Goal: Task Accomplishment & Management: Use online tool/utility

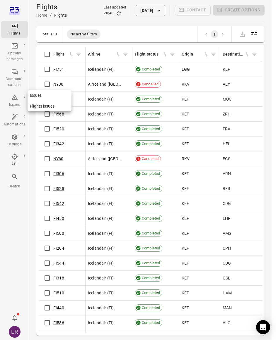
click at [44, 95] on link "Issues" at bounding box center [50, 95] width 44 height 11
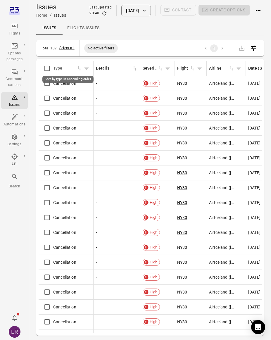
click at [80, 68] on icon "Sort by type in ascending order" at bounding box center [79, 69] width 6 height 6
click at [85, 69] on icon "Filter by type" at bounding box center [87, 69] width 6 height 6
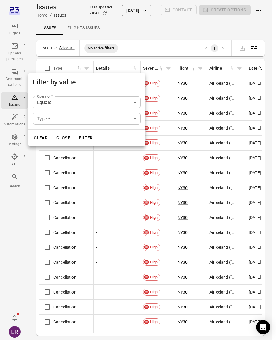
click at [72, 117] on body "Flights Options packages Communi-cations Issues Automations Settings API Search…" at bounding box center [138, 179] width 276 height 359
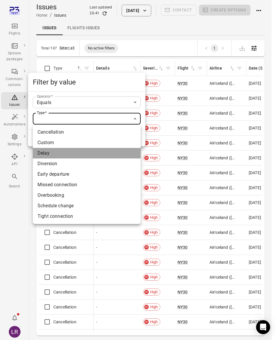
click at [66, 152] on li "Delay" at bounding box center [87, 153] width 108 height 11
type input "*****"
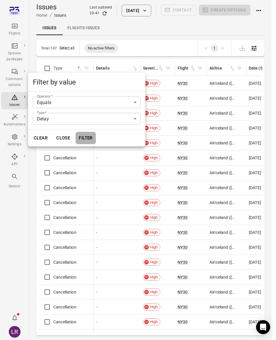
click at [86, 138] on button "Filter" at bounding box center [86, 138] width 20 height 12
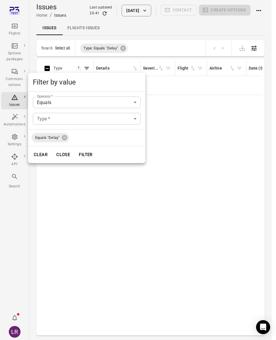
click at [124, 49] on div at bounding box center [138, 170] width 276 height 340
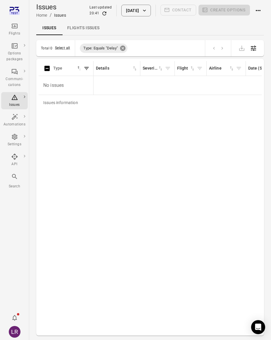
click at [123, 49] on icon at bounding box center [122, 48] width 5 height 5
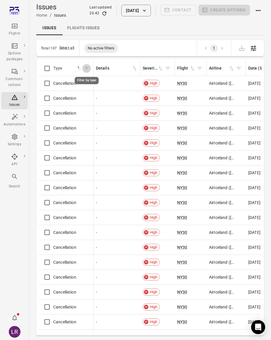
click at [88, 67] on icon "Filter by type" at bounding box center [87, 68] width 4 height 3
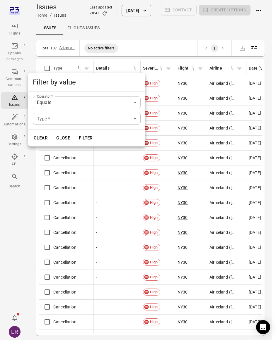
click at [73, 116] on body "Flights Options packages Communi-cations Issues Automations Settings API Search…" at bounding box center [138, 179] width 276 height 359
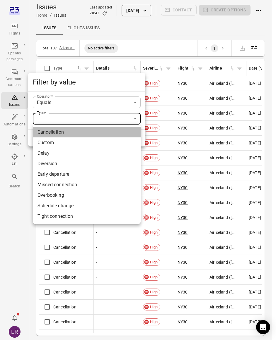
click at [64, 132] on li "Cancellation" at bounding box center [87, 132] width 108 height 11
type input "**********"
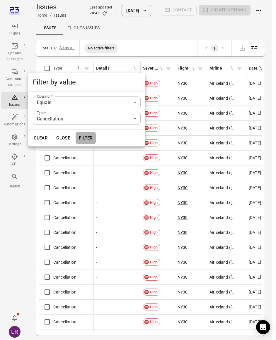
click at [87, 137] on button "Filter" at bounding box center [86, 138] width 20 height 12
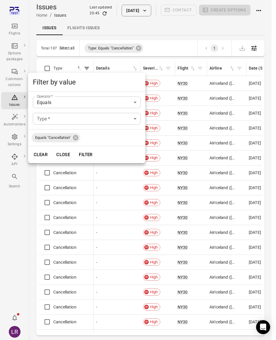
click at [136, 50] on div at bounding box center [138, 170] width 276 height 340
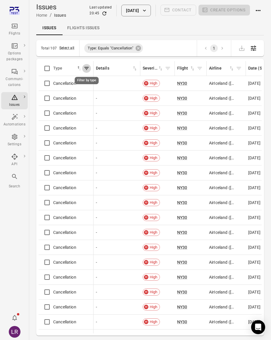
click at [85, 68] on icon "Filter by type" at bounding box center [87, 69] width 6 height 6
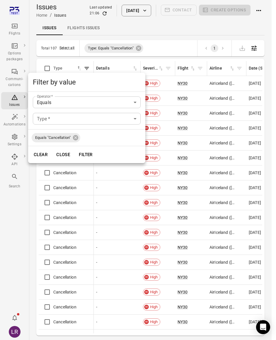
click at [169, 70] on div at bounding box center [138, 170] width 276 height 340
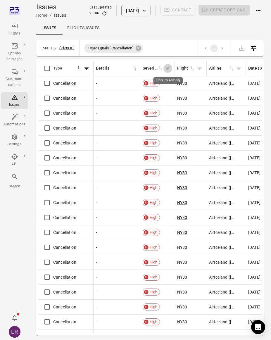
click at [168, 66] on icon "Filter by severity" at bounding box center [168, 69] width 6 height 6
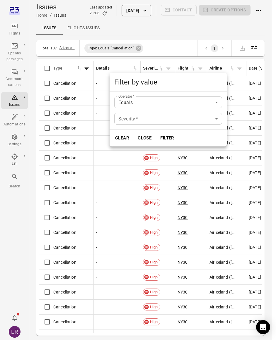
click at [144, 118] on body "Flights Options packages Communi-cations Issues Automations Settings API Search…" at bounding box center [138, 179] width 276 height 359
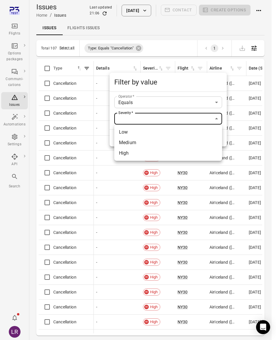
click at [137, 152] on li "High" at bounding box center [168, 153] width 108 height 11
type input "****"
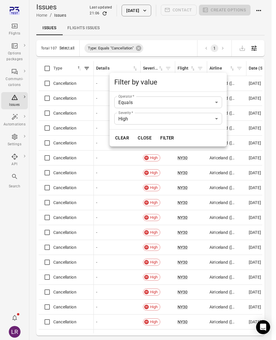
click at [166, 134] on button "Filter" at bounding box center [167, 138] width 20 height 12
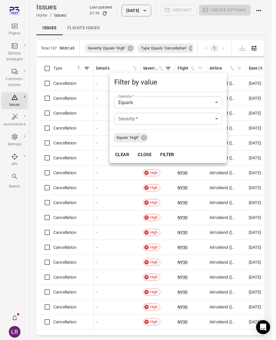
click at [148, 118] on body "Flights Options packages Communi-cations Issues Automations Settings API Search…" at bounding box center [138, 179] width 276 height 359
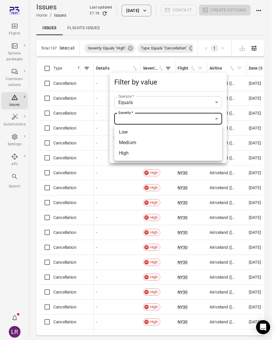
click at [148, 135] on li "Low" at bounding box center [168, 132] width 108 height 11
type input "***"
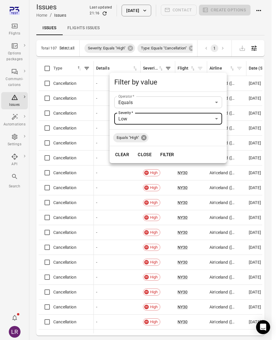
click at [144, 138] on icon at bounding box center [143, 137] width 5 height 5
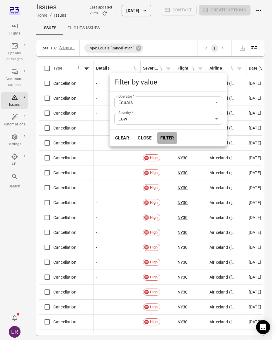
click at [167, 140] on button "Filter" at bounding box center [167, 138] width 20 height 12
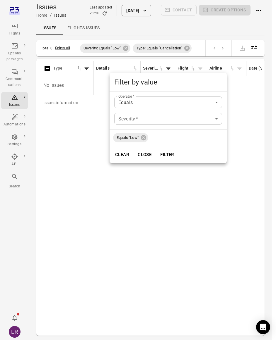
click at [188, 46] on div at bounding box center [138, 170] width 276 height 340
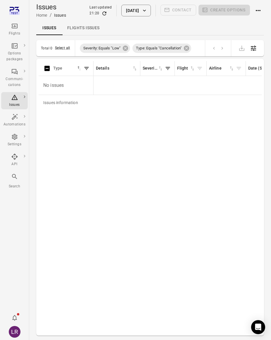
click at [188, 48] on icon at bounding box center [186, 48] width 6 height 6
click at [128, 48] on icon at bounding box center [125, 48] width 5 height 5
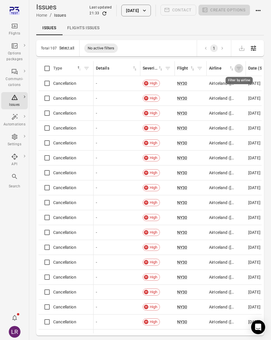
click at [238, 69] on icon "Filter by airline" at bounding box center [239, 69] width 6 height 6
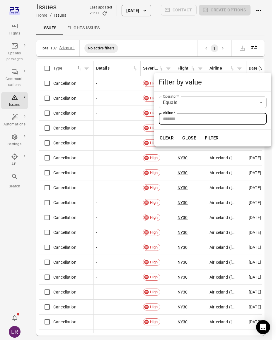
click at [216, 121] on input "Airline   *" at bounding box center [213, 119] width 108 height 12
type input "**********"
click at [201, 132] on button "Filter" at bounding box center [211, 138] width 20 height 12
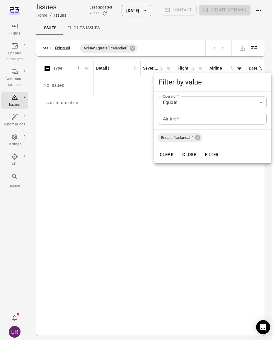
click at [253, 24] on div at bounding box center [138, 170] width 276 height 340
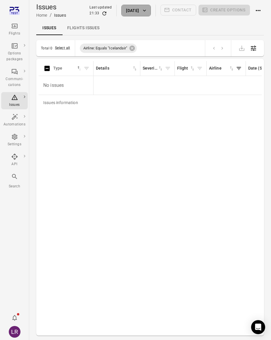
click at [146, 10] on icon "button" at bounding box center [145, 11] width 6 height 6
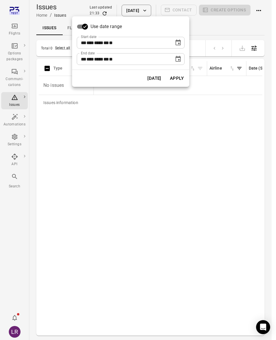
click at [180, 43] on icon "Choose date, selected date is Oct 14, 2025" at bounding box center [177, 42] width 7 height 7
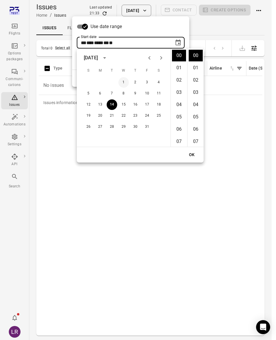
click at [124, 80] on button "1" at bounding box center [123, 82] width 11 height 11
type input "**********"
click at [177, 30] on div "Use date range" at bounding box center [131, 26] width 108 height 11
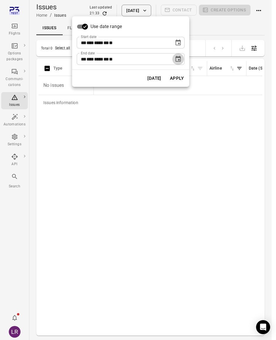
click at [179, 59] on icon "Choose date, selected date is Oct 14, 2025" at bounding box center [177, 59] width 7 height 7
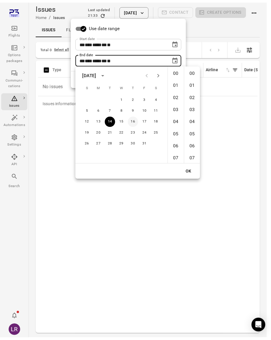
scroll to position [640, 0]
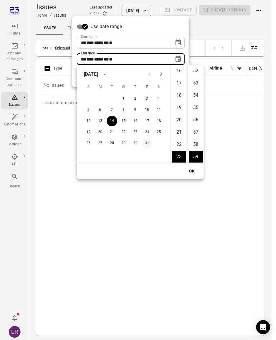
click at [145, 143] on button "31" at bounding box center [147, 143] width 11 height 11
type input "**********"
click at [194, 175] on button "OK" at bounding box center [191, 171] width 19 height 11
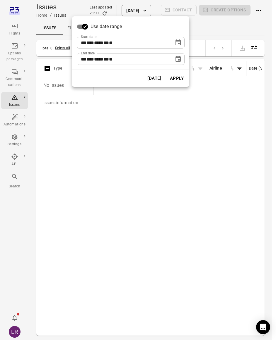
click at [176, 75] on button "Apply" at bounding box center [177, 78] width 20 height 12
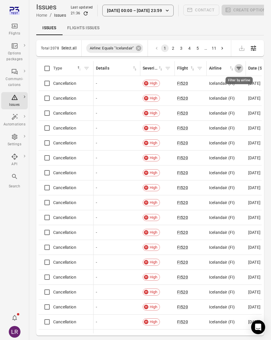
click at [238, 69] on icon "Filter by airline" at bounding box center [239, 69] width 6 height 6
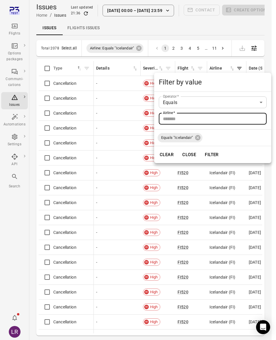
click at [202, 119] on input "Airline   *" at bounding box center [213, 119] width 108 height 12
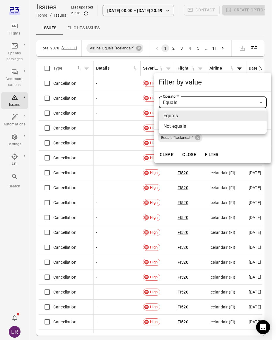
click at [191, 100] on body "Flights Options packages Communi-cations Issues Automations Settings API Search…" at bounding box center [138, 179] width 276 height 359
click at [192, 97] on div at bounding box center [138, 170] width 276 height 340
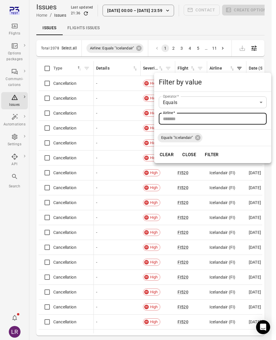
click at [187, 118] on input "Airline   *" at bounding box center [213, 119] width 108 height 12
type input "*"
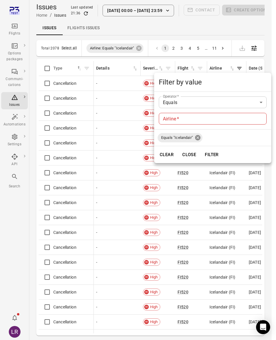
click at [199, 136] on icon at bounding box center [197, 138] width 6 height 6
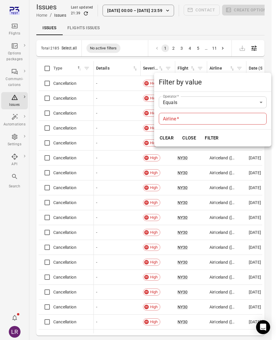
click at [197, 121] on input "Airline   *" at bounding box center [213, 119] width 108 height 12
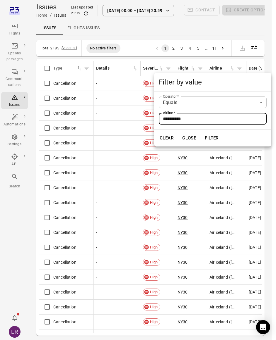
type input "**********"
click at [201, 132] on button "Filter" at bounding box center [211, 138] width 20 height 12
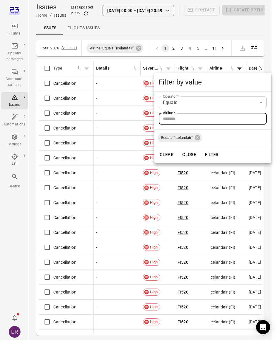
click at [180, 120] on input "Airline   *" at bounding box center [213, 119] width 108 height 12
type input "**********"
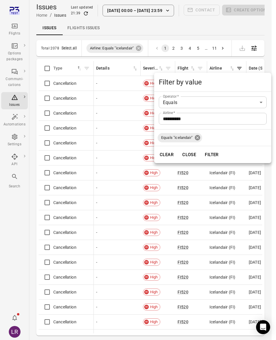
click at [197, 137] on icon at bounding box center [197, 137] width 5 height 5
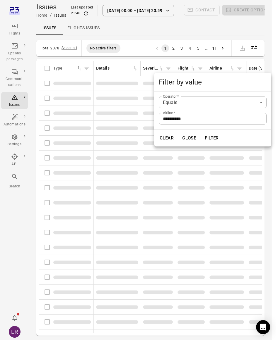
click at [195, 120] on input "**********" at bounding box center [213, 119] width 108 height 12
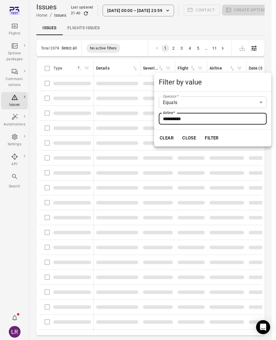
click at [201, 132] on button "Filter" at bounding box center [211, 138] width 20 height 12
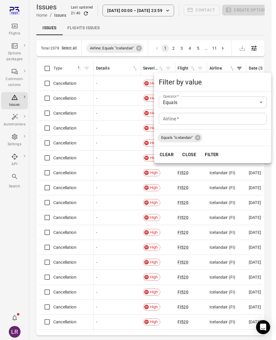
click at [216, 120] on input "Airline   *" at bounding box center [213, 119] width 108 height 12
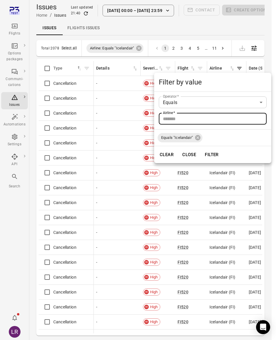
click at [141, 45] on div at bounding box center [138, 170] width 276 height 340
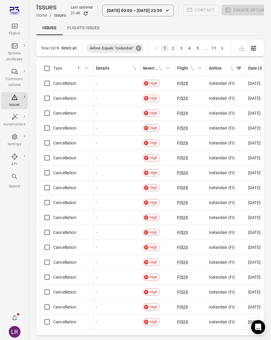
click at [140, 45] on icon at bounding box center [139, 48] width 6 height 6
click at [238, 70] on icon "Filter by airline" at bounding box center [239, 69] width 6 height 6
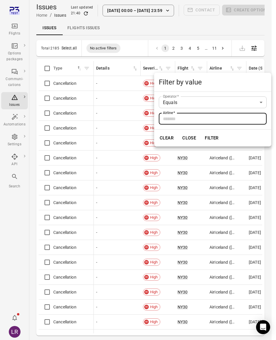
click at [206, 118] on input "Airline   *" at bounding box center [213, 119] width 108 height 12
type input "**********"
click at [201, 132] on button "Filter" at bounding box center [211, 138] width 20 height 12
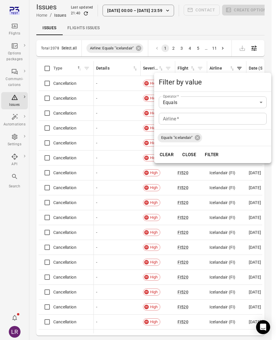
click at [243, 30] on div at bounding box center [138, 170] width 276 height 340
